Goal: Find specific page/section: Find specific page/section

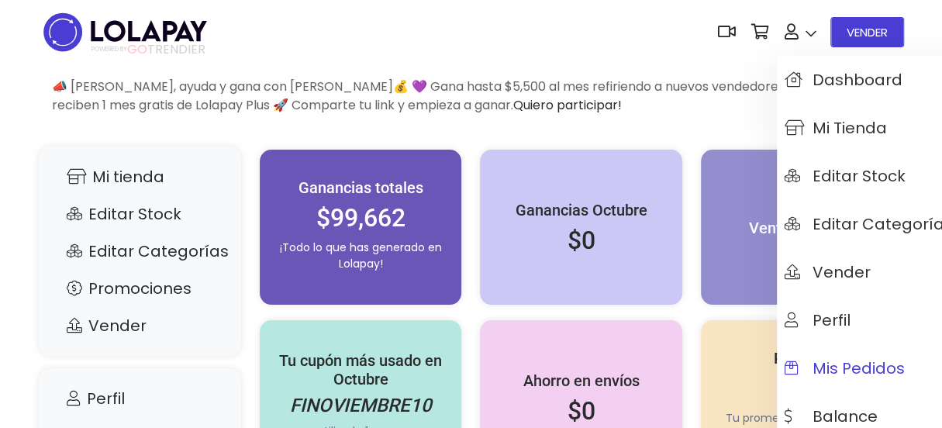
click at [806, 357] on link "Mis pedidos" at bounding box center [869, 368] width 184 height 48
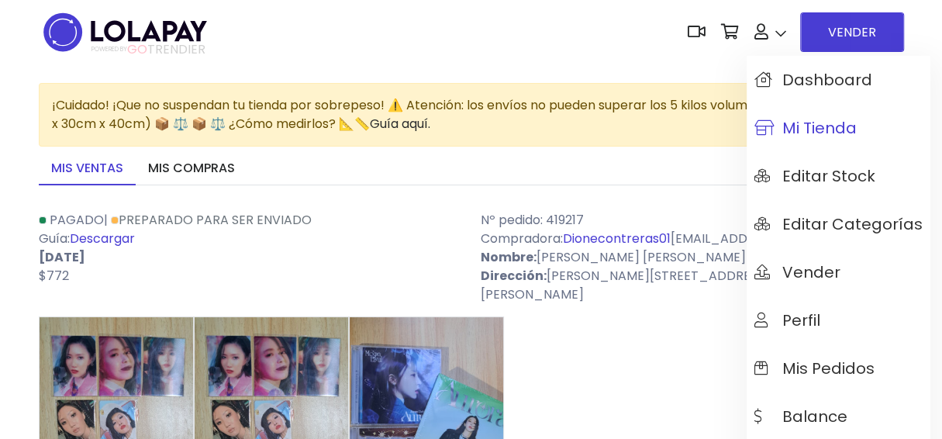
click at [799, 120] on span "Mi tienda" at bounding box center [805, 127] width 102 height 17
